Goal: Find contact information: Find contact information

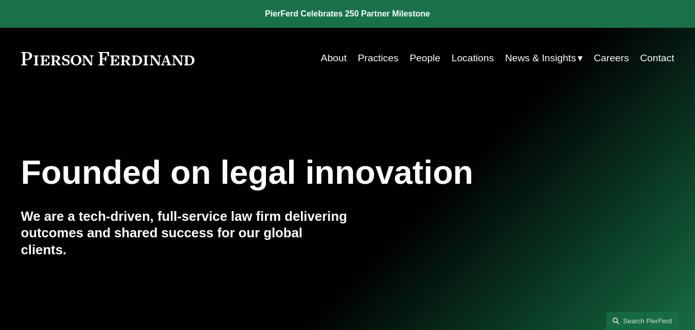
click at [412, 57] on link "People" at bounding box center [424, 58] width 31 height 20
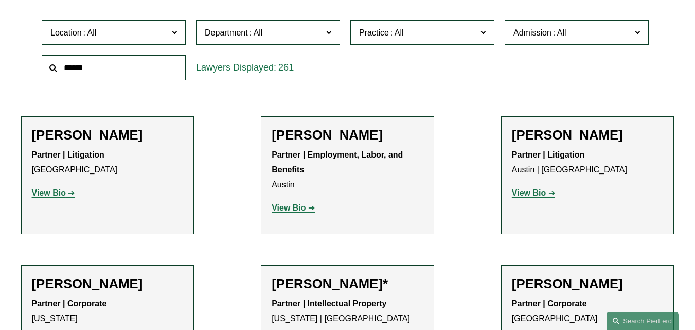
scroll to position [201, 0]
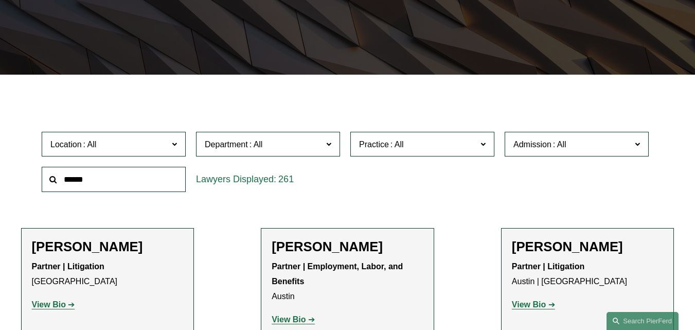
click at [170, 141] on label "Location" at bounding box center [114, 144] width 144 height 25
click at [0, 0] on link "New York" at bounding box center [0, 0] width 0 height 0
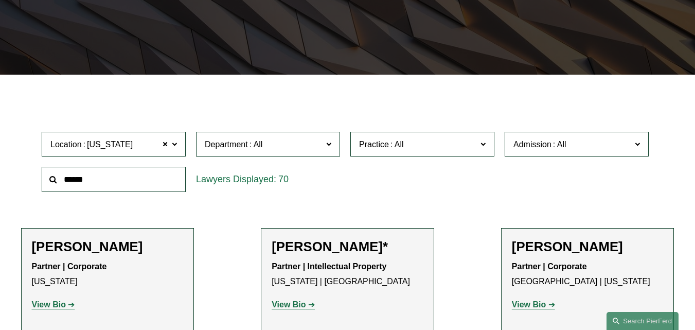
click at [316, 148] on span "Department" at bounding box center [264, 144] width 118 height 14
click at [0, 0] on link "Intellectual Property" at bounding box center [0, 0] width 0 height 0
click at [415, 145] on span "Practice" at bounding box center [418, 144] width 118 height 14
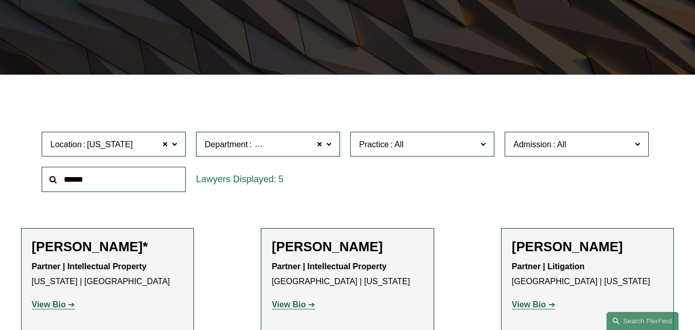
click at [517, 145] on span "Admission" at bounding box center [532, 144] width 38 height 9
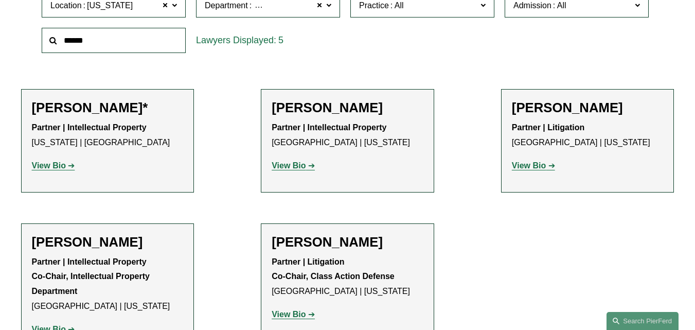
scroll to position [343, 0]
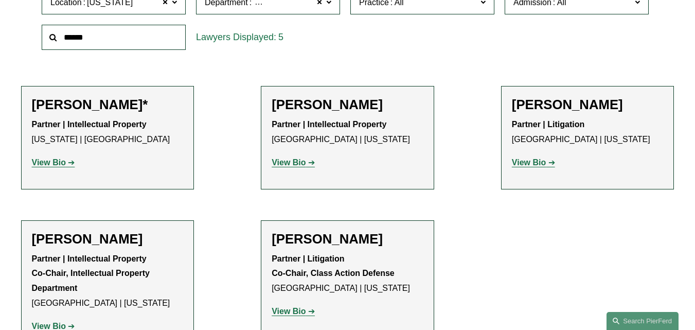
drag, startPoint x: 107, startPoint y: 110, endPoint x: 84, endPoint y: 113, distance: 23.3
drag, startPoint x: 84, startPoint y: 113, endPoint x: 502, endPoint y: 249, distance: 439.8
click at [502, 249] on ul "Filter Location New York New York All Atlanta Austin Boston Charlotte Chicago C…" at bounding box center [347, 153] width 695 height 399
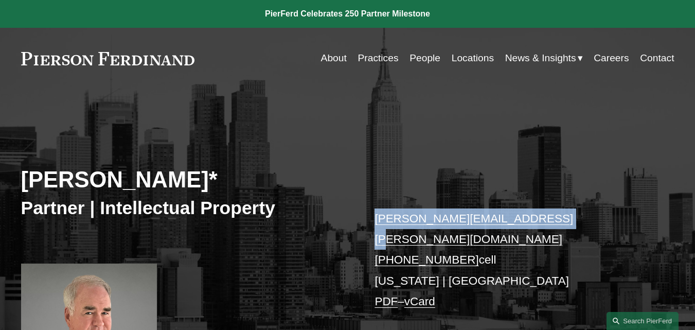
drag, startPoint x: 552, startPoint y: 215, endPoint x: 375, endPoint y: 216, distance: 176.9
click at [375, 216] on p "jeffrey.ambroziak@pierferd.com +1.203.535.3879 cell New York | Boston PDF – vCa…" at bounding box center [510, 260] width 272 height 104
copy link "jeffrey.ambroziak@pierferd.com"
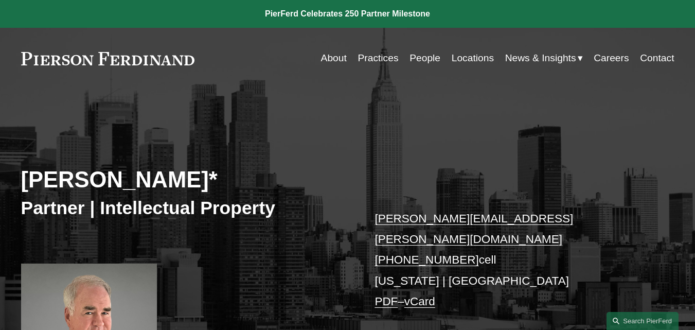
click at [269, 117] on div "Jeffrey Ambroziak* Partner | Intellectual Property jeffrey.ambroziak@pierferd.c…" at bounding box center [347, 253] width 695 height 286
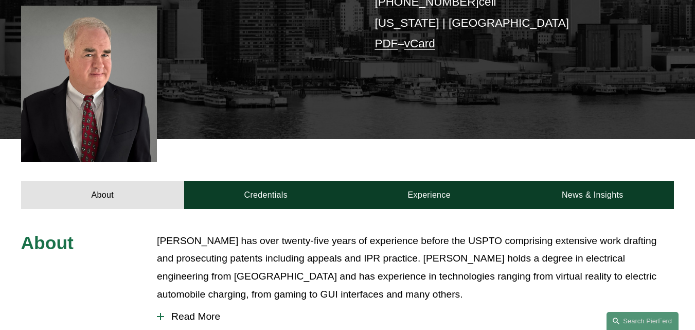
scroll to position [319, 0]
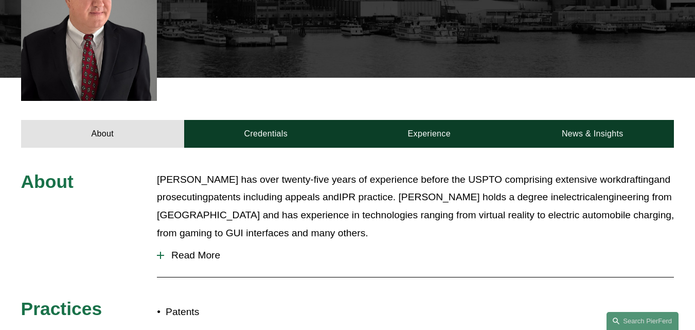
click at [486, 280] on div "About Jeffrey R. Ambroziak has over twenty-five years of experience before the …" at bounding box center [347, 248] width 695 height 155
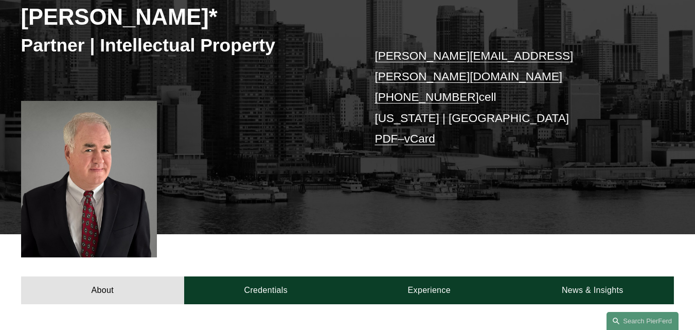
scroll to position [133, 0]
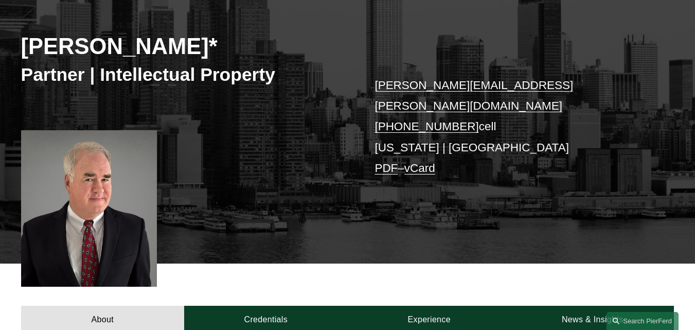
drag, startPoint x: 367, startPoint y: 106, endPoint x: 460, endPoint y: 109, distance: 93.1
click at [460, 109] on div "Jeffrey Ambroziak* Partner | Intellectual Property jeffrey.ambroziak@pierferd.c…" at bounding box center [347, 119] width 695 height 286
copy link "+1.203.535.3879"
click at [340, 241] on div "Jeffrey Ambroziak* Partner | Intellectual Property jeffrey.ambroziak@pierferd.c…" at bounding box center [347, 119] width 695 height 286
click at [286, 215] on div "Jeffrey Ambroziak* Partner | Intellectual Property jeffrey.ambroziak@pierferd.c…" at bounding box center [347, 119] width 695 height 286
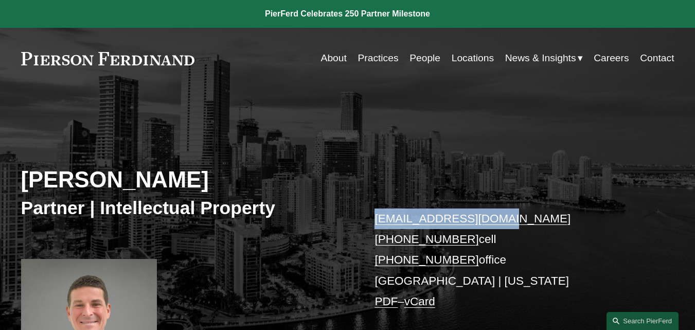
drag, startPoint x: 509, startPoint y: 220, endPoint x: 334, endPoint y: 214, distance: 175.0
click at [334, 214] on div "Benjamin I. Dach Partner | Intellectual Property ben.dach@pierferd.com +1.917.8…" at bounding box center [347, 246] width 695 height 273
copy div "ben.dach@pierferd.com"
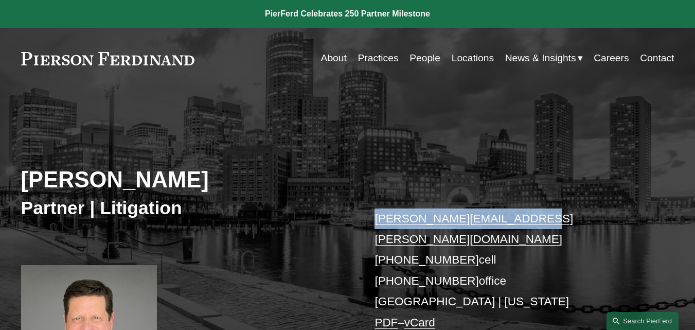
drag, startPoint x: 529, startPoint y: 219, endPoint x: 357, endPoint y: 197, distance: 173.6
click at [357, 197] on div "[PERSON_NAME] Partner | Litigation [PERSON_NAME][EMAIL_ADDRESS][PERSON_NAME][DO…" at bounding box center [347, 256] width 695 height 293
copy div "[PERSON_NAME][EMAIL_ADDRESS][PERSON_NAME][DOMAIN_NAME]"
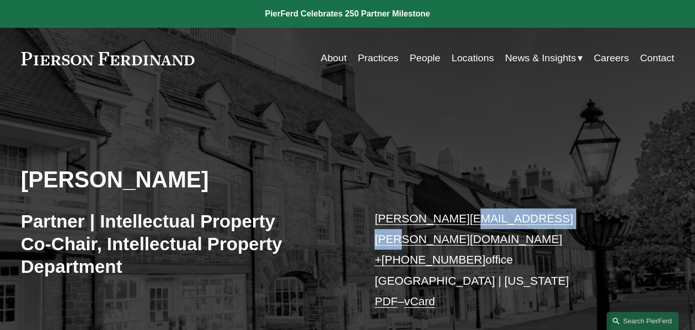
drag, startPoint x: 582, startPoint y: 219, endPoint x: 448, endPoint y: 201, distance: 134.9
click at [448, 201] on div "Christopher R. Kinkade Partner | Intellectual Property Co-Chair, Intellectual P…" at bounding box center [347, 281] width 695 height 343
click at [598, 205] on div "Christopher R. Kinkade Partner | Intellectual Property Co-Chair, Intellectual P…" at bounding box center [347, 281] width 695 height 343
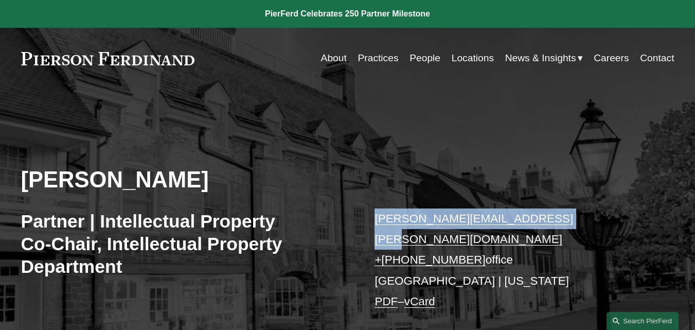
copy link "christopher.kinkade@pierferd.com"
drag, startPoint x: 574, startPoint y: 217, endPoint x: 369, endPoint y: 205, distance: 205.0
click at [369, 205] on div "Christopher R. Kinkade Partner | Intellectual Property Co-Chair, Intellectual P…" at bounding box center [347, 281] width 695 height 343
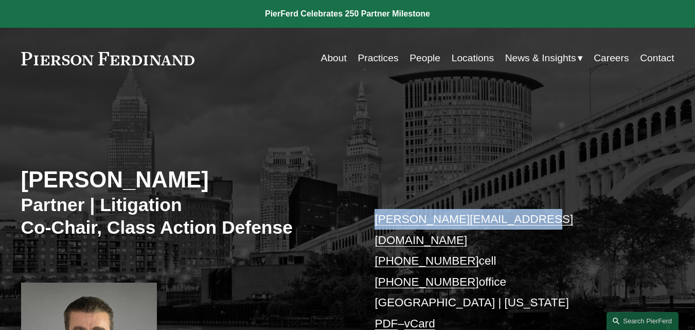
drag, startPoint x: 534, startPoint y: 215, endPoint x: 373, endPoint y: 202, distance: 161.5
click at [373, 202] on div "[PERSON_NAME] Partner | Litigation Co-Chair, Class Action Defense [PERSON_NAME]…" at bounding box center [347, 264] width 695 height 309
copy link "[PERSON_NAME][EMAIL_ADDRESS][DOMAIN_NAME]"
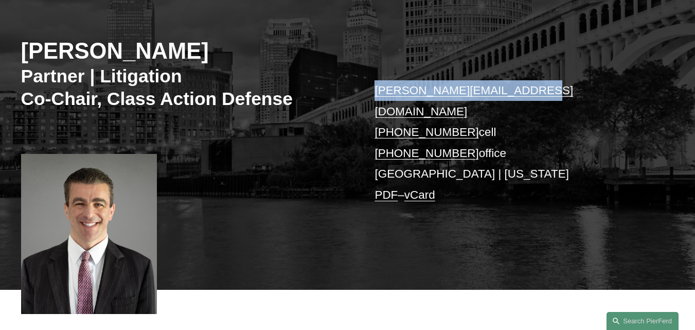
scroll to position [190, 0]
